Goal: Task Accomplishment & Management: Manage account settings

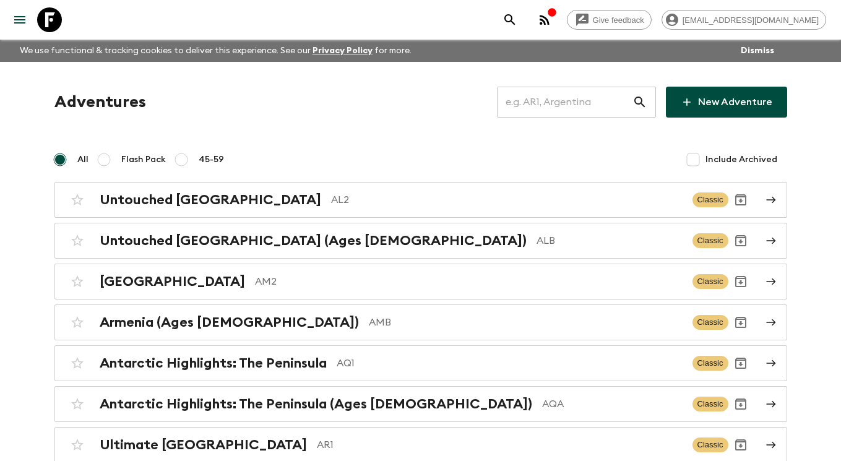
click at [586, 106] on input "text" at bounding box center [565, 102] width 136 height 35
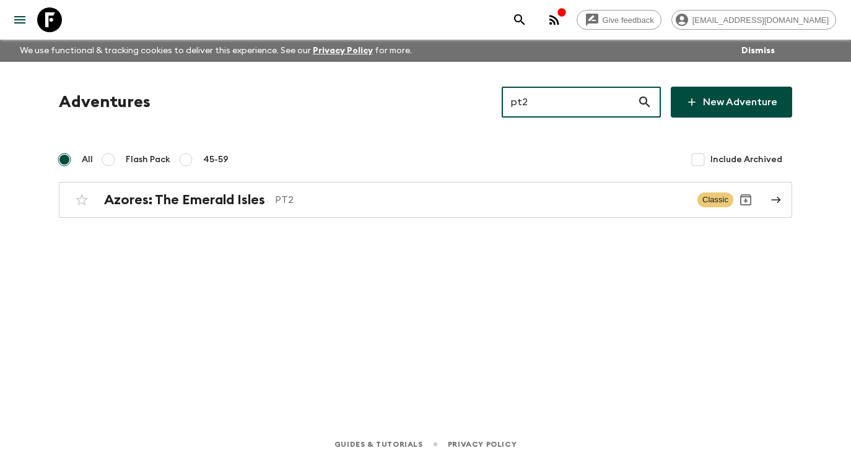
type input "pt2"
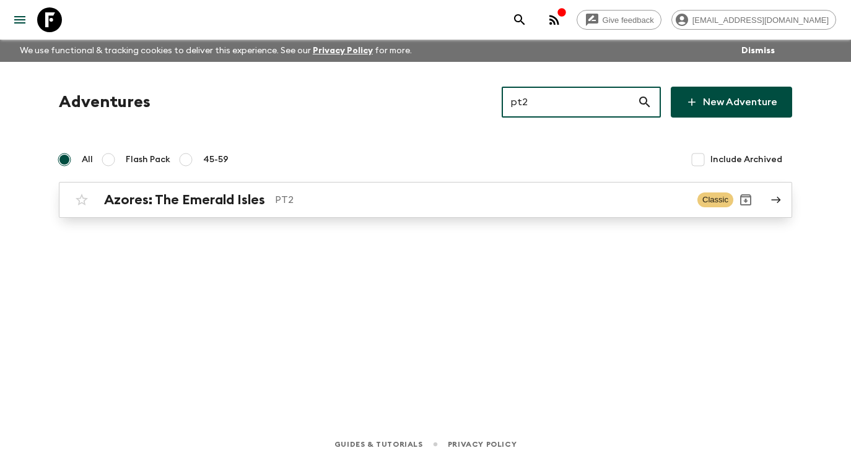
click at [393, 205] on p "PT2" at bounding box center [481, 200] width 412 height 15
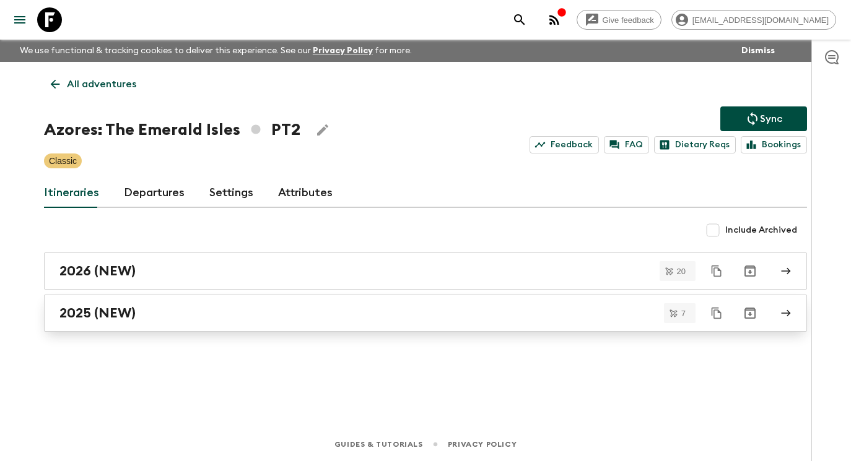
click at [178, 310] on div "2025 (NEW)" at bounding box center [413, 313] width 708 height 16
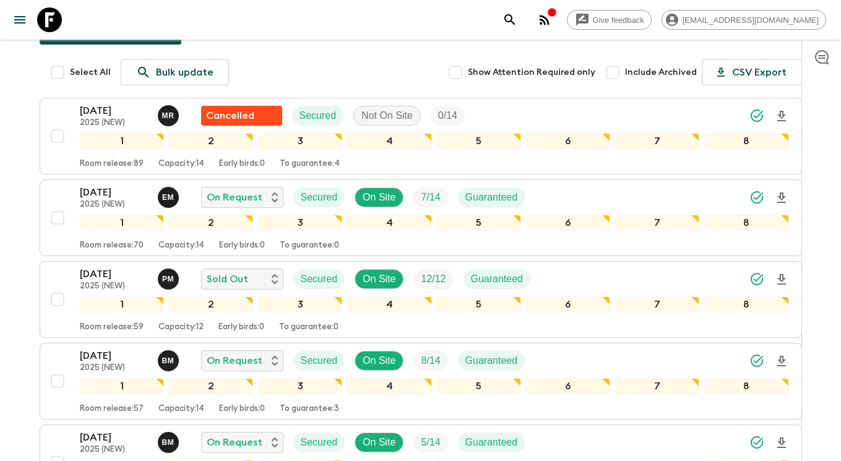
scroll to position [59, 0]
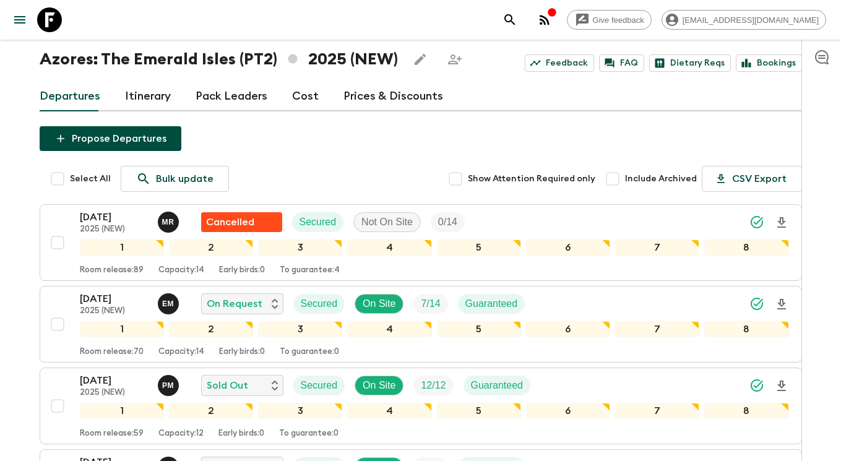
click at [618, 179] on input "Include Archived" at bounding box center [612, 179] width 25 height 25
checkbox input "true"
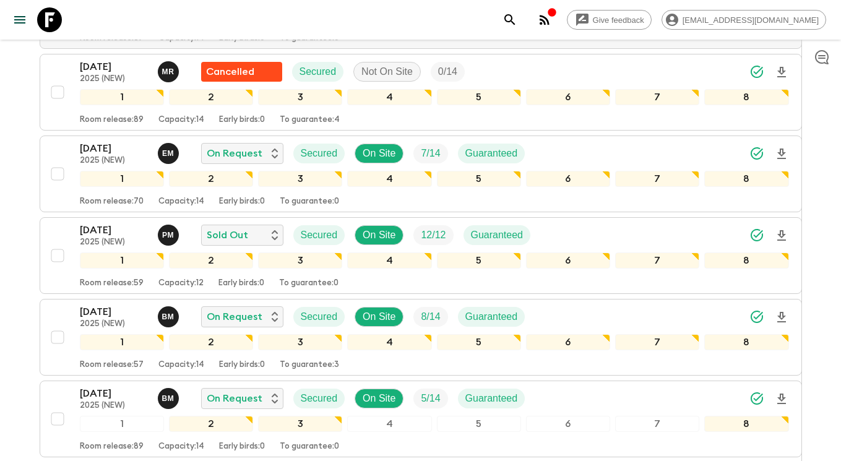
scroll to position [1032, 0]
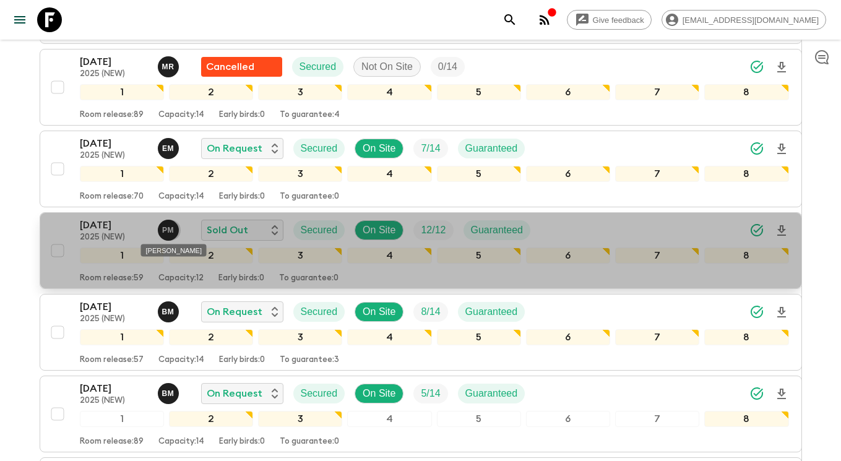
click at [165, 233] on p "P M" at bounding box center [168, 230] width 12 height 10
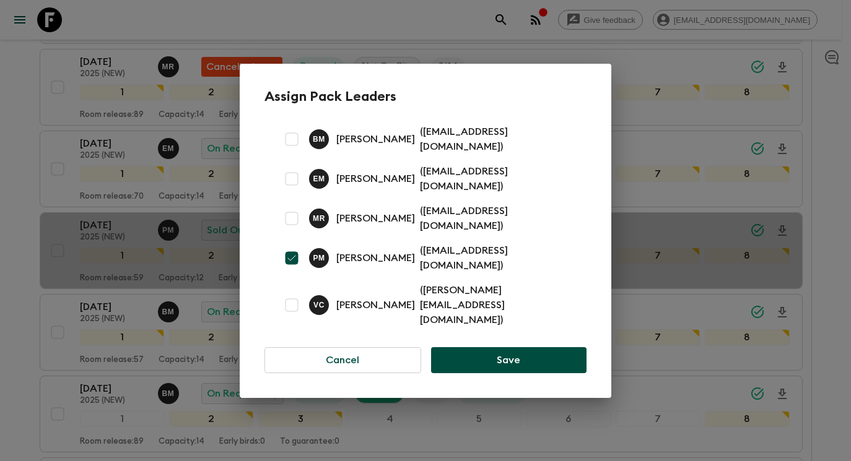
click at [64, 280] on div "Assign Pack Leaders [PERSON_NAME] [PERSON_NAME] ( [EMAIL_ADDRESS][DOMAIN_NAME] …" at bounding box center [425, 230] width 851 height 461
